Goal: Check status: Check status

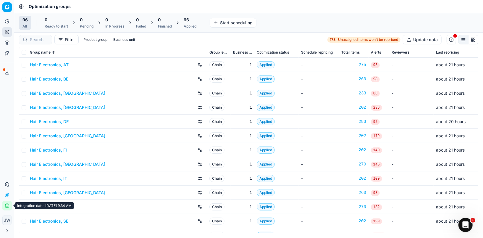
click at [7, 203] on button "Integration status" at bounding box center [6, 205] width 9 height 9
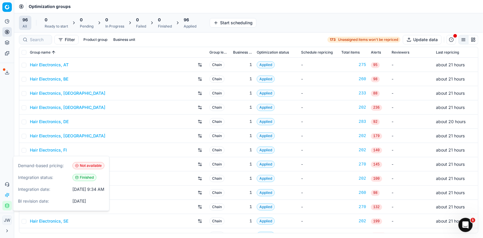
click at [7, 203] on icon "button" at bounding box center [7, 205] width 5 height 5
